Goal: Task Accomplishment & Management: Use online tool/utility

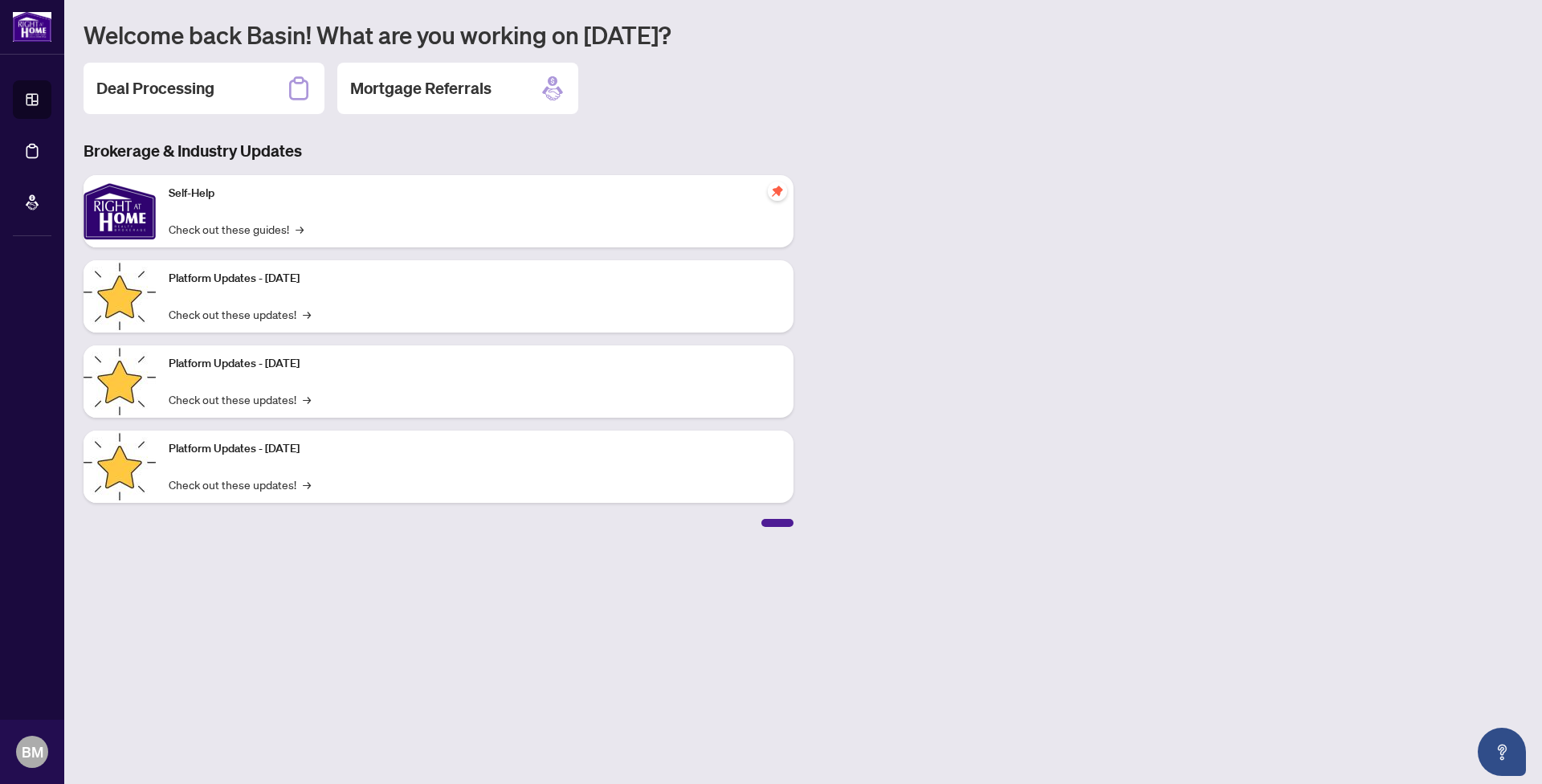
click at [191, 84] on h2 "Deal Processing" at bounding box center [155, 88] width 118 height 22
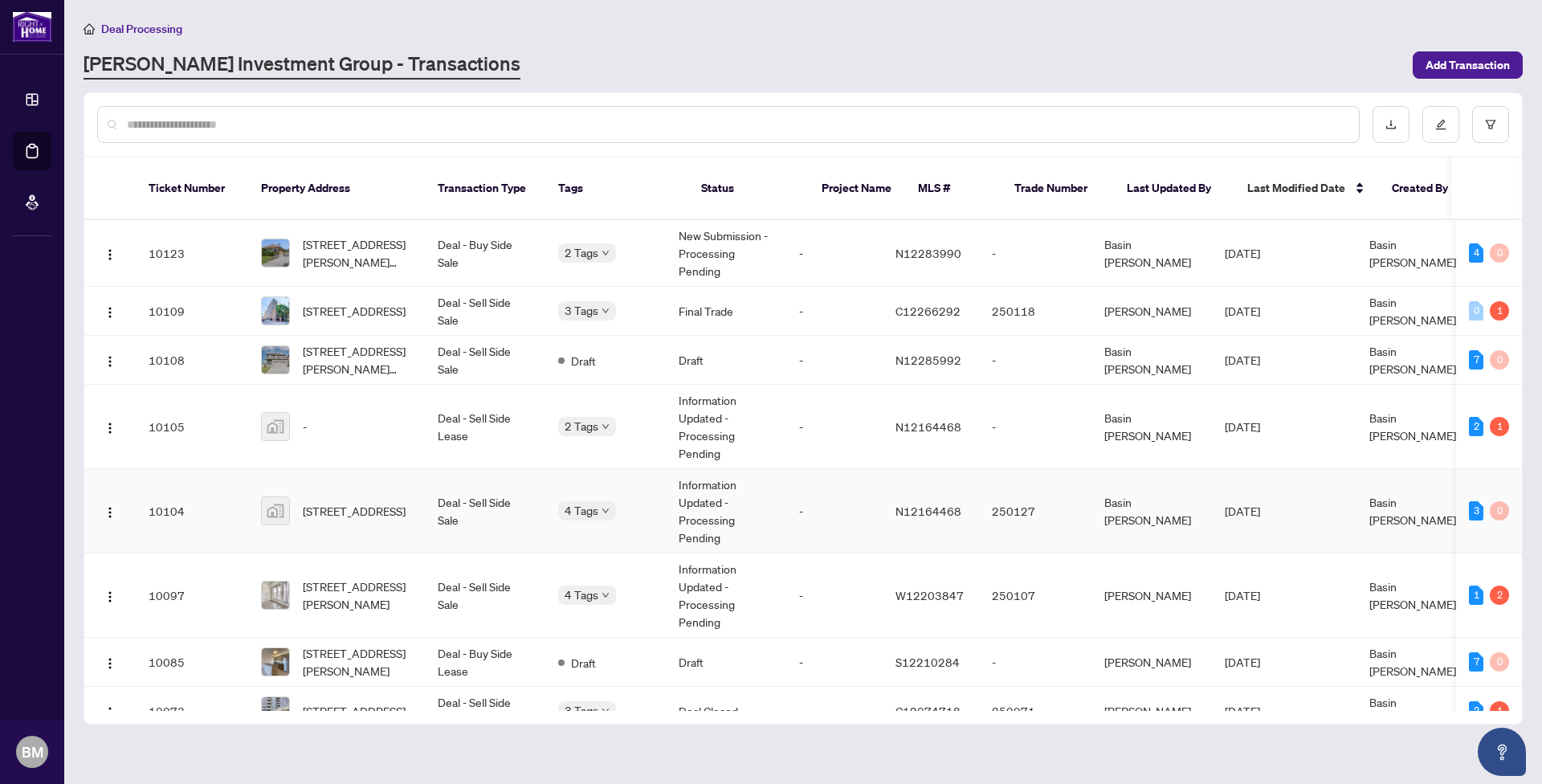
click at [452, 485] on td "Deal - Sell Side Sale" at bounding box center [485, 511] width 121 height 84
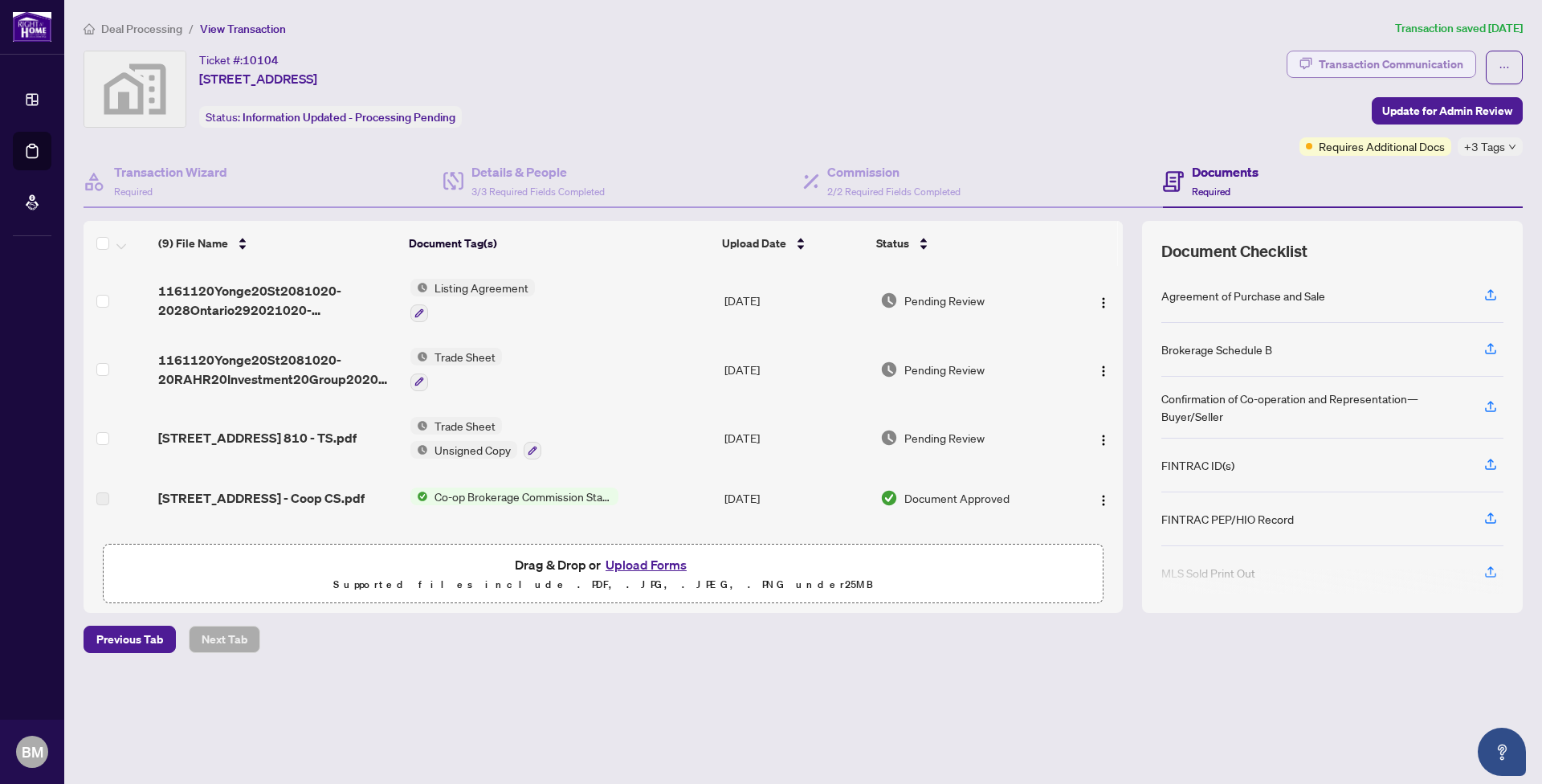
click at [1403, 61] on div "Transaction Communication" at bounding box center [1391, 64] width 145 height 25
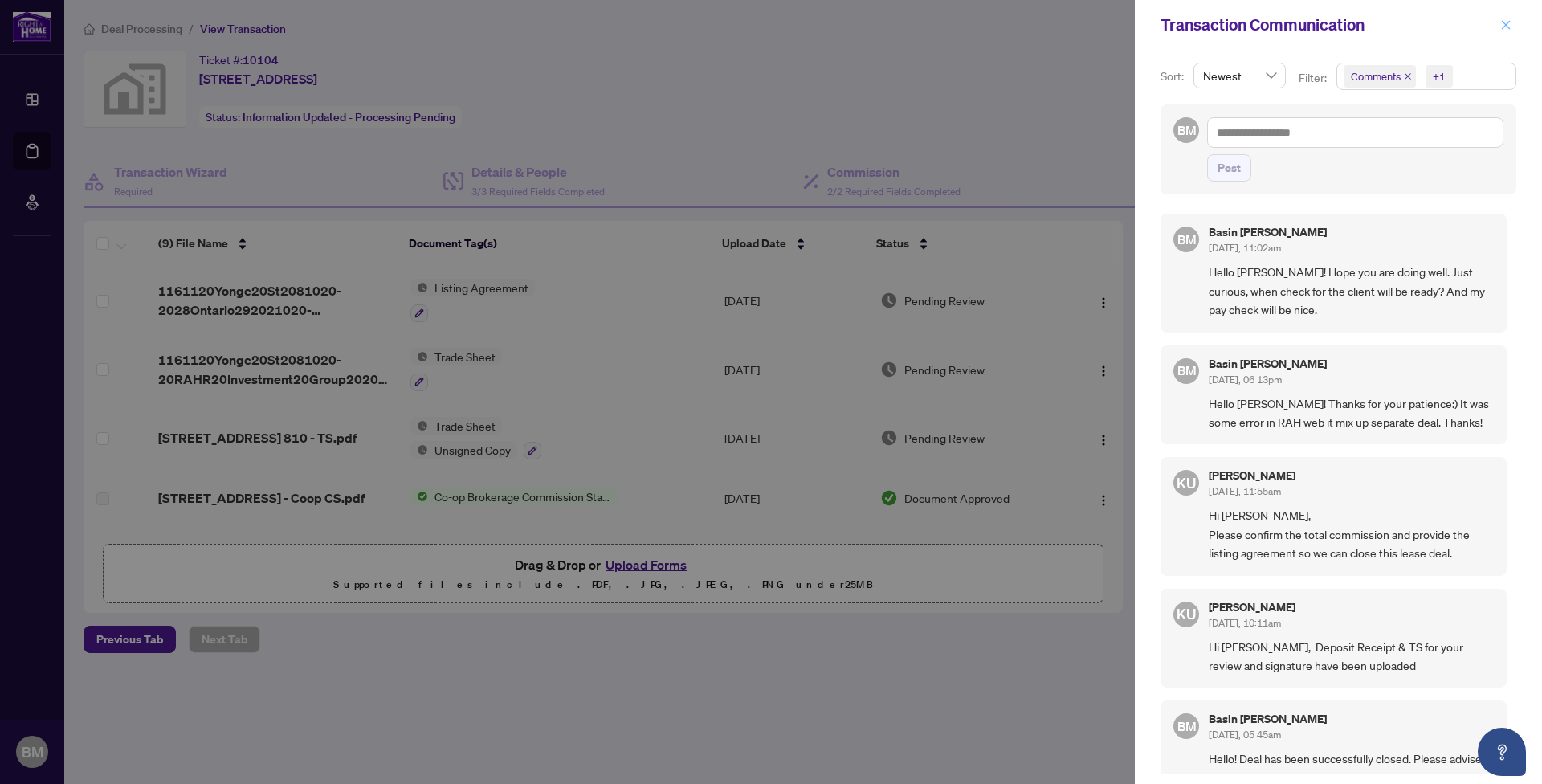
click at [1508, 23] on icon "close" at bounding box center [1506, 23] width 8 height 8
